Goal: Navigation & Orientation: Find specific page/section

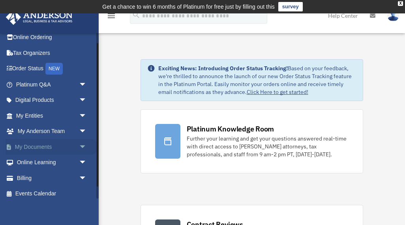
scroll to position [26, 0]
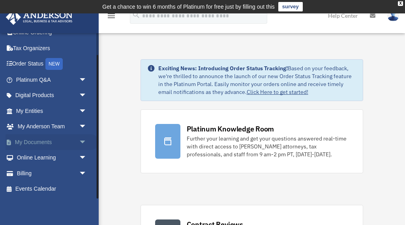
click at [46, 140] on link "My Documents arrow_drop_down" at bounding box center [52, 142] width 93 height 16
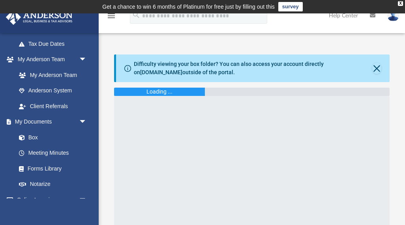
scroll to position [188, 0]
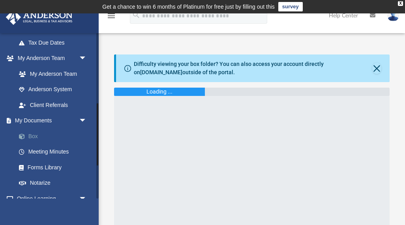
click at [32, 136] on link "Box" at bounding box center [55, 136] width 88 height 16
click at [377, 68] on button "Close" at bounding box center [377, 68] width 9 height 11
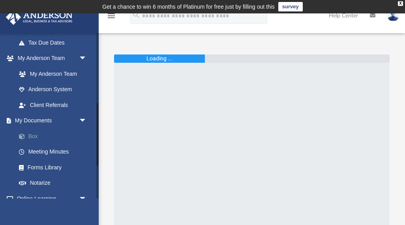
click at [33, 138] on link "Box" at bounding box center [55, 136] width 88 height 16
click at [34, 135] on link "Box" at bounding box center [55, 136] width 88 height 16
click at [47, 105] on link "Client Referrals" at bounding box center [55, 105] width 88 height 16
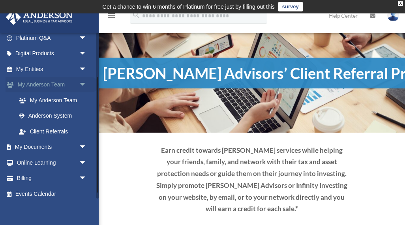
scroll to position [72, 0]
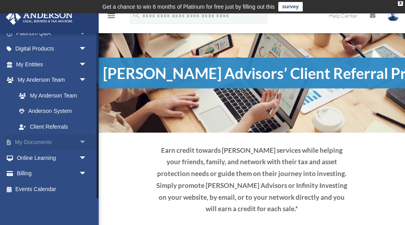
click at [47, 141] on link "My Documents arrow_drop_down" at bounding box center [52, 143] width 93 height 16
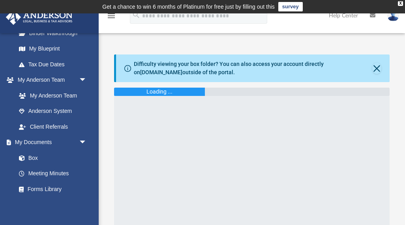
scroll to position [166, 0]
click at [26, 157] on span at bounding box center [25, 158] width 5 height 6
click at [38, 158] on link "Box" at bounding box center [55, 158] width 88 height 16
